Goal: Task Accomplishment & Management: Use online tool/utility

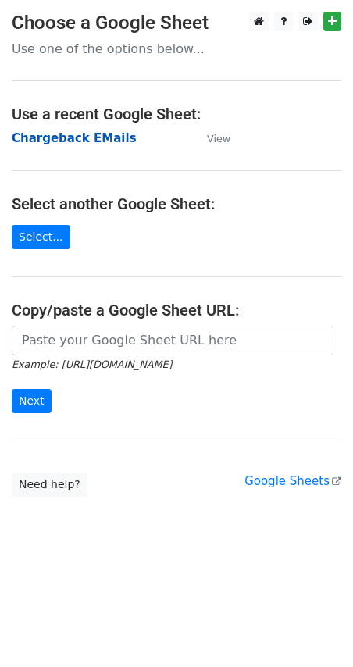
click at [78, 134] on strong "Chargeback EMails" at bounding box center [74, 138] width 125 height 14
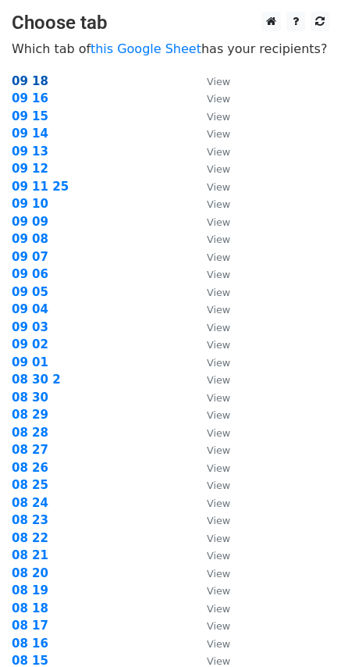
click at [37, 81] on strong "09 18" at bounding box center [30, 81] width 37 height 14
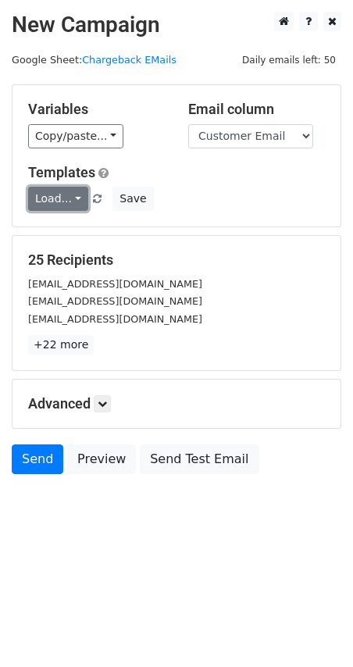
click at [71, 206] on link "Load..." at bounding box center [58, 199] width 60 height 24
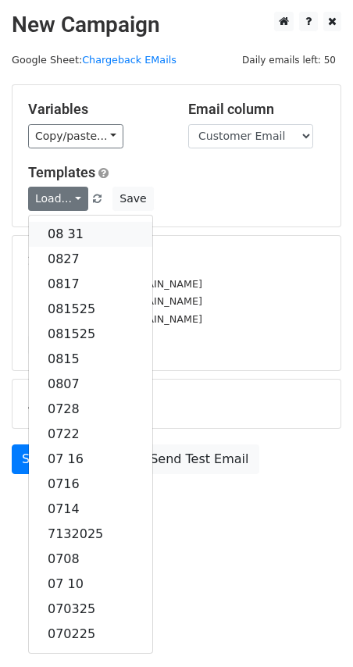
click at [59, 239] on link "08 31" at bounding box center [90, 234] width 123 height 25
